Goal: Information Seeking & Learning: Find specific page/section

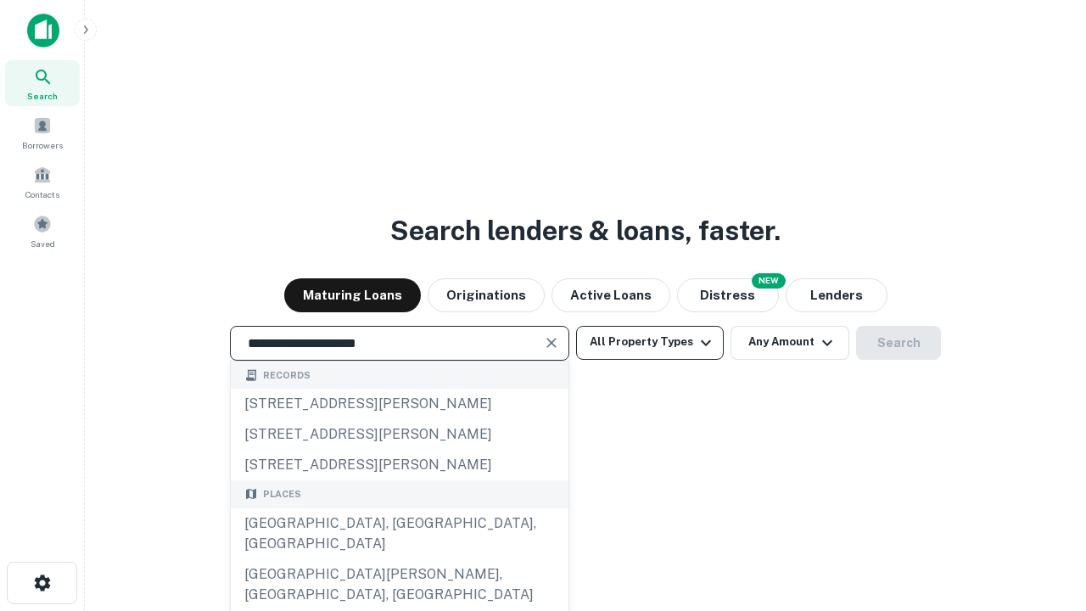
click at [399, 559] on div "[GEOGRAPHIC_DATA], [GEOGRAPHIC_DATA], [GEOGRAPHIC_DATA]" at bounding box center [400, 533] width 338 height 51
click at [650, 342] on button "All Property Types" at bounding box center [650, 343] width 148 height 34
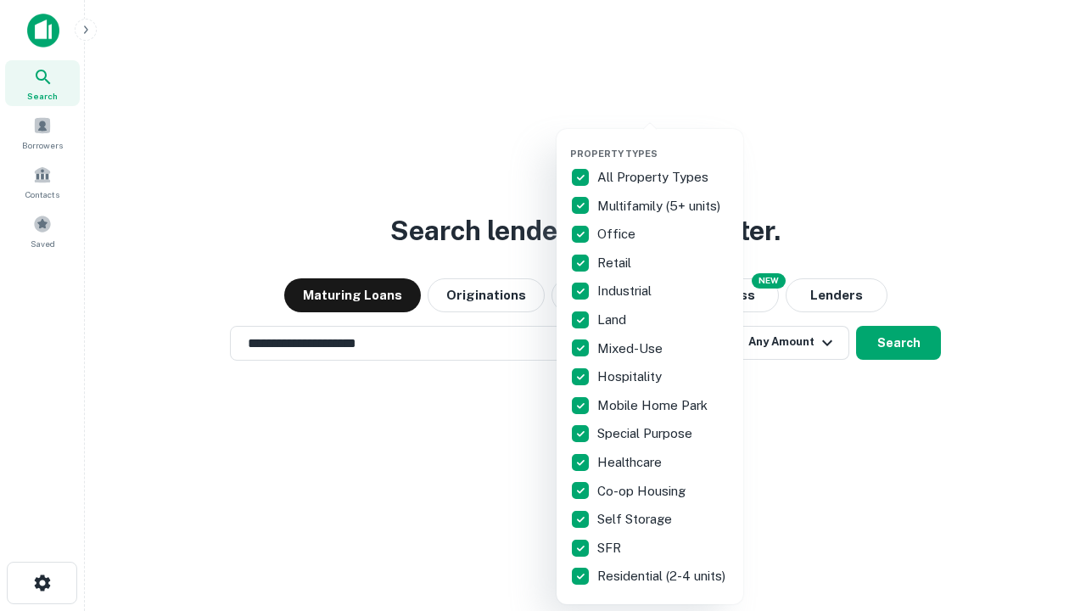
type input "**********"
click at [664, 143] on button "button" at bounding box center [663, 143] width 187 height 1
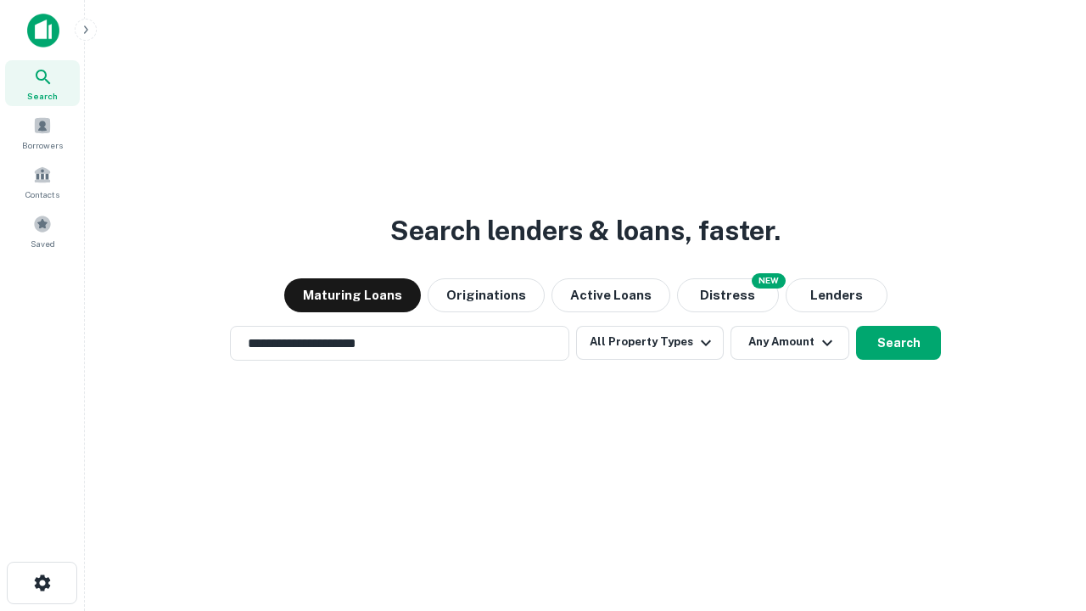
scroll to position [26, 0]
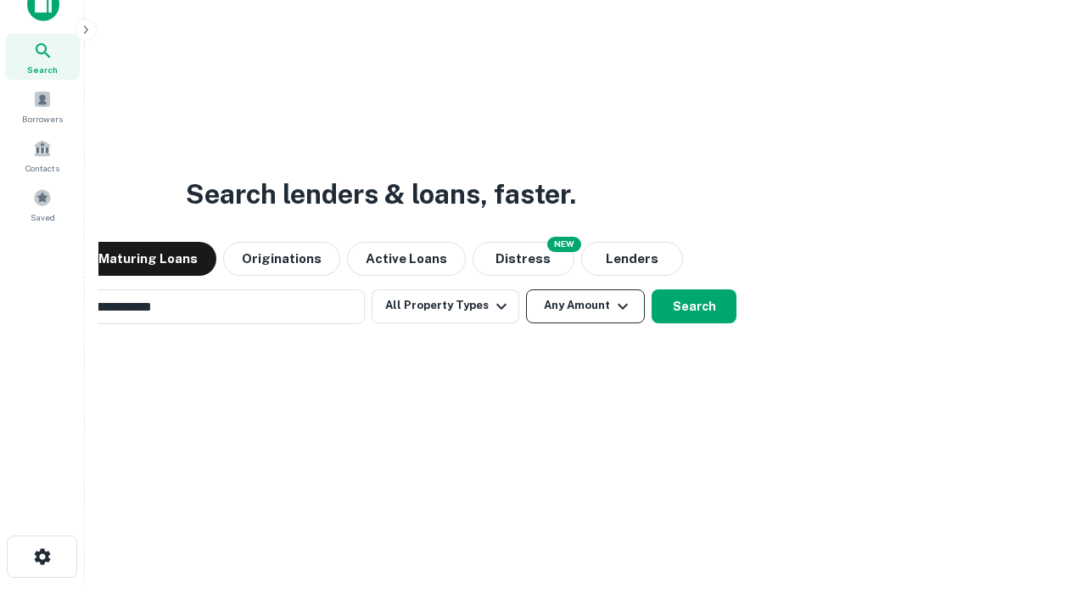
click at [526, 289] on button "Any Amount" at bounding box center [585, 306] width 119 height 34
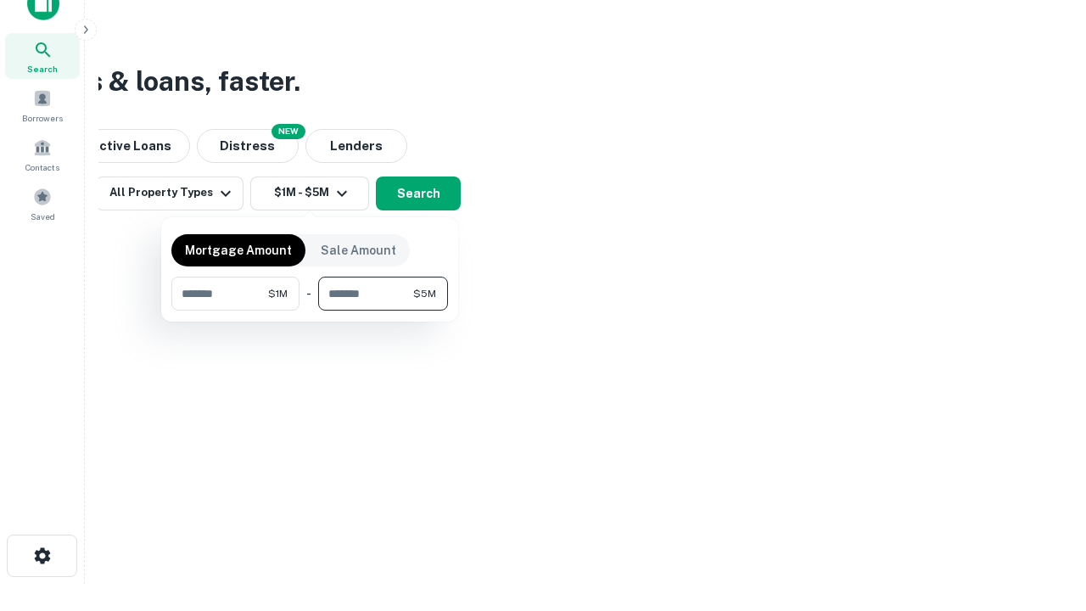
type input "*******"
click at [310, 311] on button "button" at bounding box center [309, 311] width 277 height 1
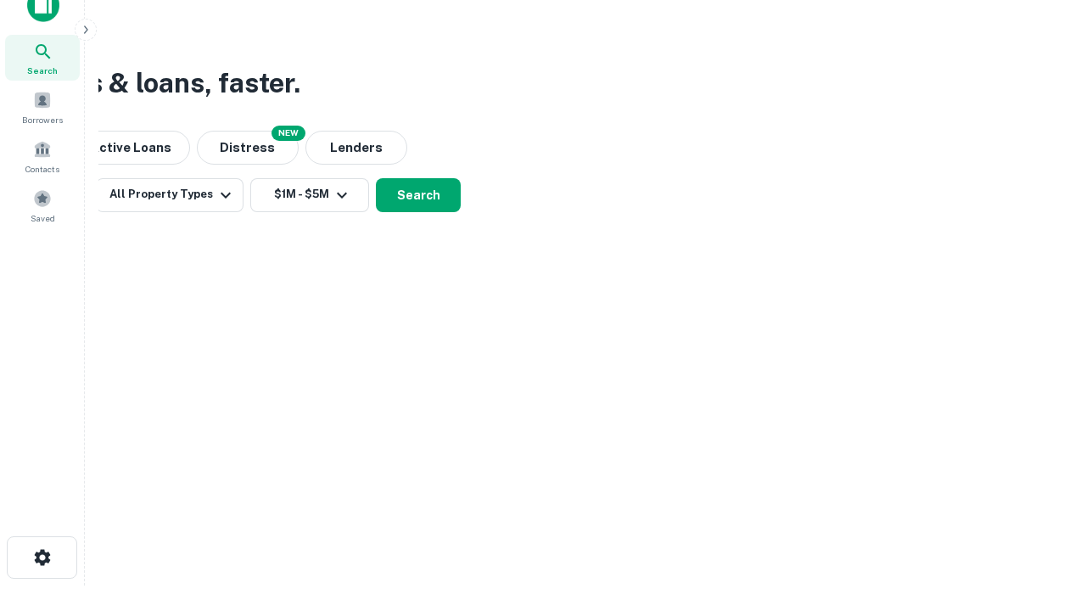
scroll to position [10, 313]
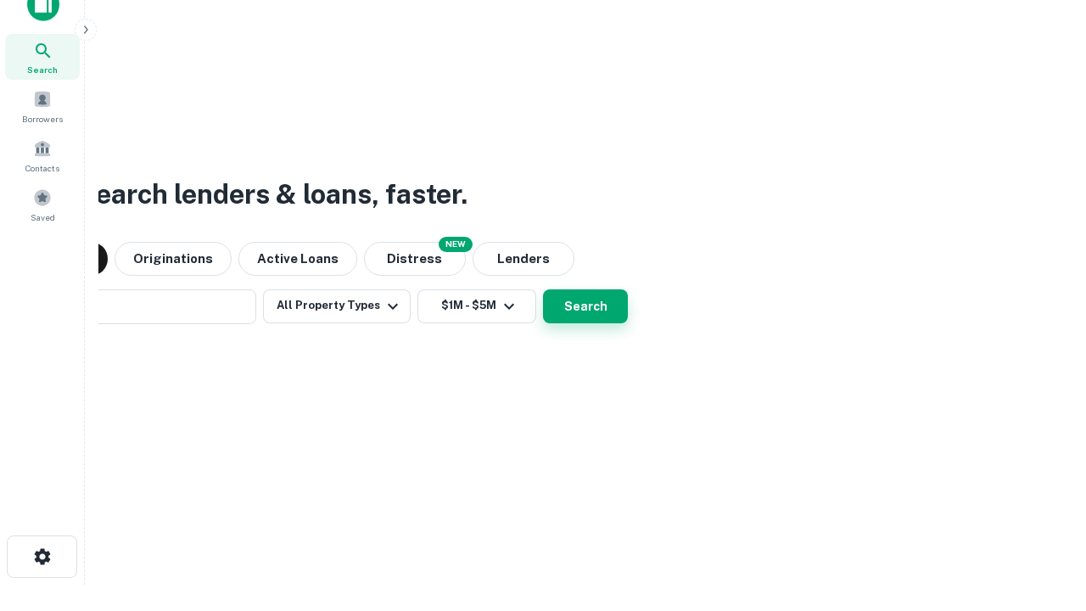
click at [543, 289] on button "Search" at bounding box center [585, 306] width 85 height 34
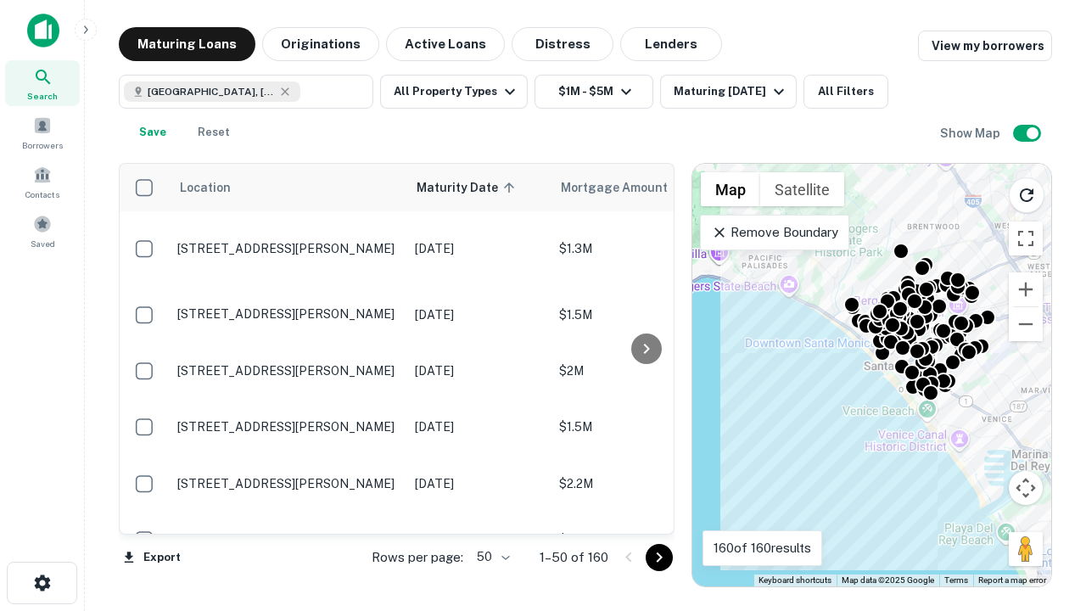
click at [490, 557] on body "Search Borrowers Contacts Saved Maturing Loans Originations Active Loans Distre…" at bounding box center [543, 305] width 1086 height 611
click at [491, 514] on li "25" at bounding box center [491, 514] width 49 height 31
